Goal: Find specific page/section: Find specific page/section

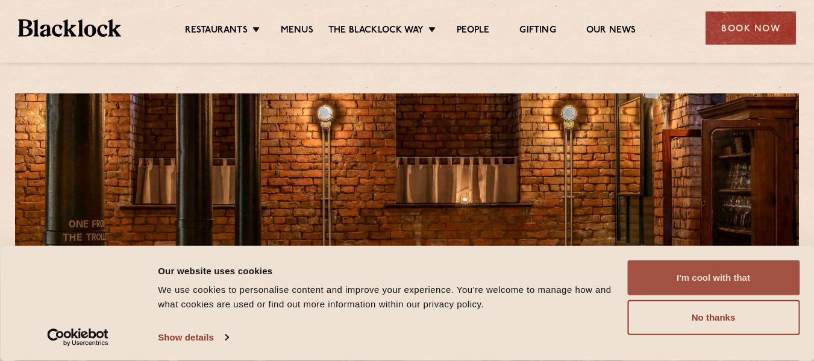
click at [687, 283] on button "I'm cool with that" at bounding box center [713, 277] width 172 height 35
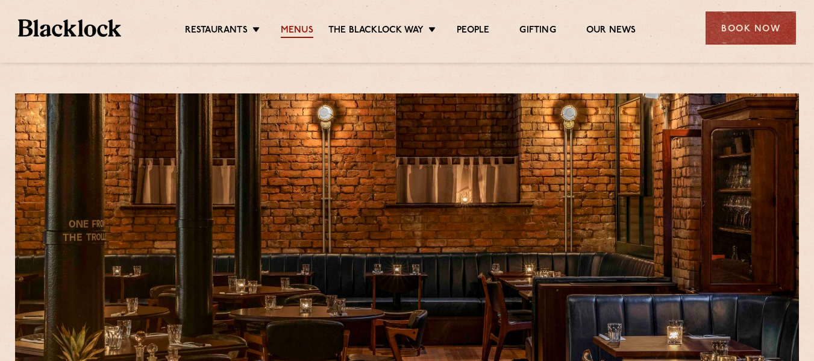
click at [303, 26] on link "Menus" at bounding box center [297, 31] width 33 height 13
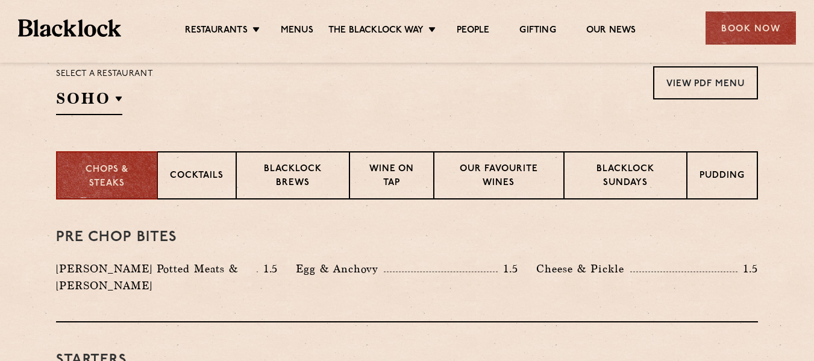
scroll to position [408, 0]
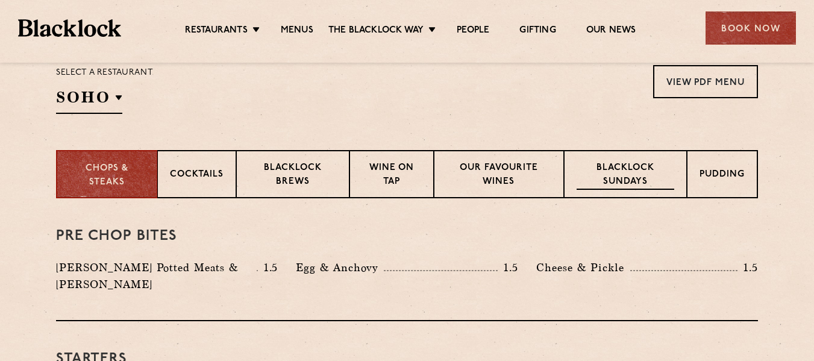
click at [602, 170] on p "Blacklock Sundays" at bounding box center [625, 175] width 98 height 28
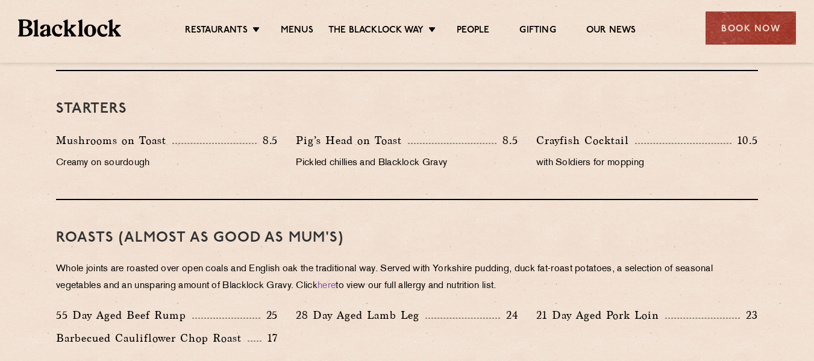
scroll to position [711, 0]
